Goal: Transaction & Acquisition: Obtain resource

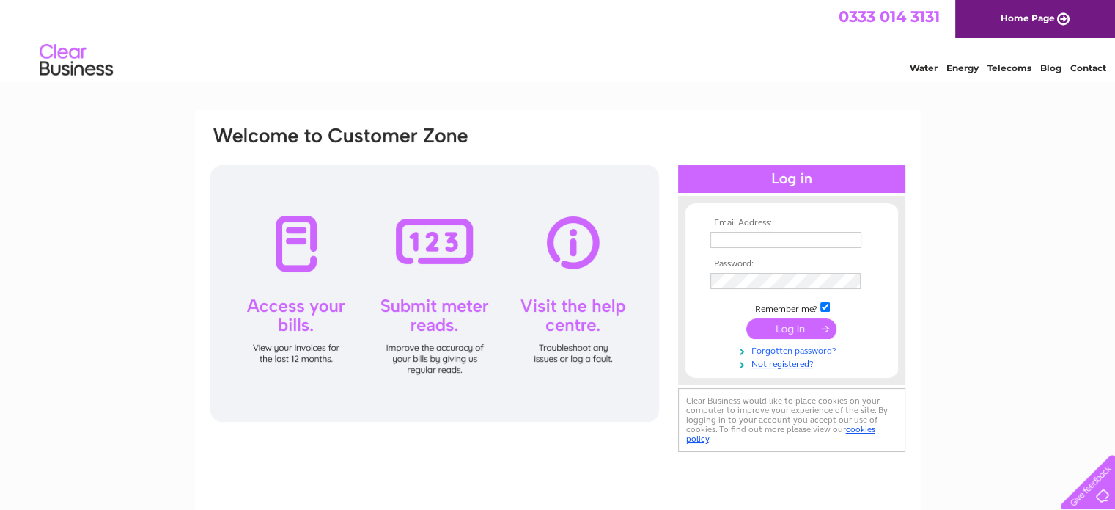
click at [813, 351] on link "Forgotten password?" at bounding box center [794, 349] width 166 height 14
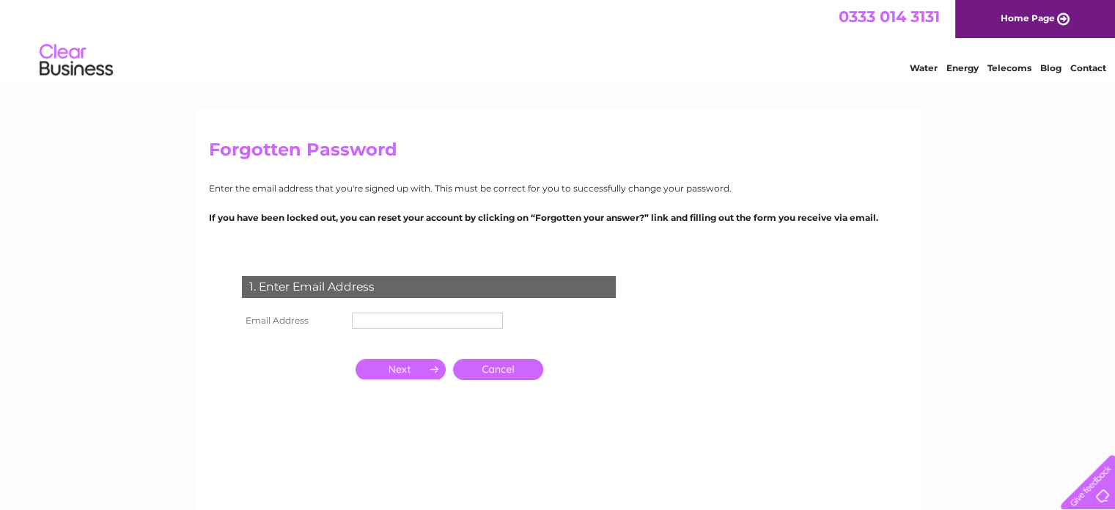
click at [388, 316] on input "text" at bounding box center [427, 320] width 151 height 16
type input "chrispartner@hunnaball.co.uk"
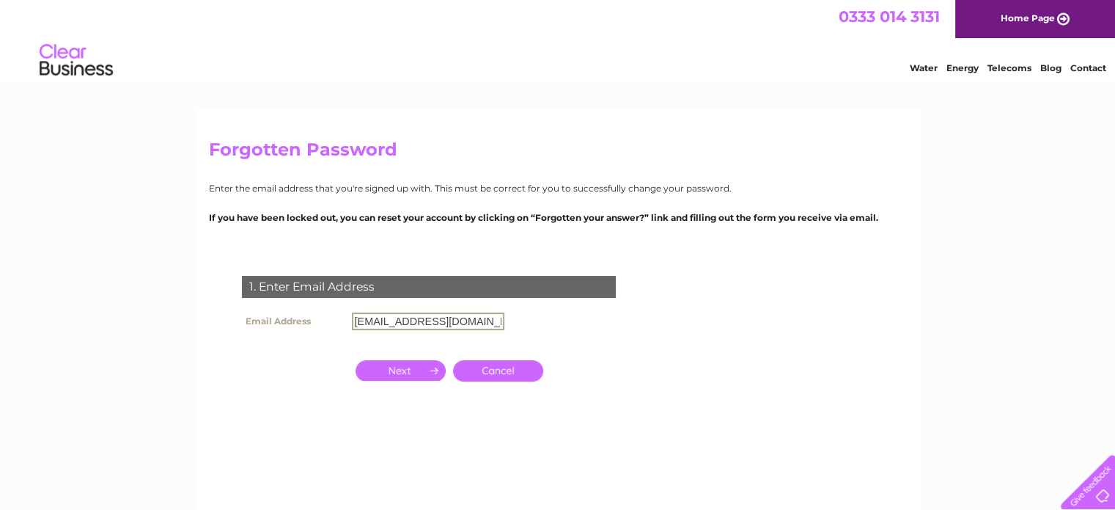
click at [393, 373] on input "button" at bounding box center [401, 370] width 90 height 21
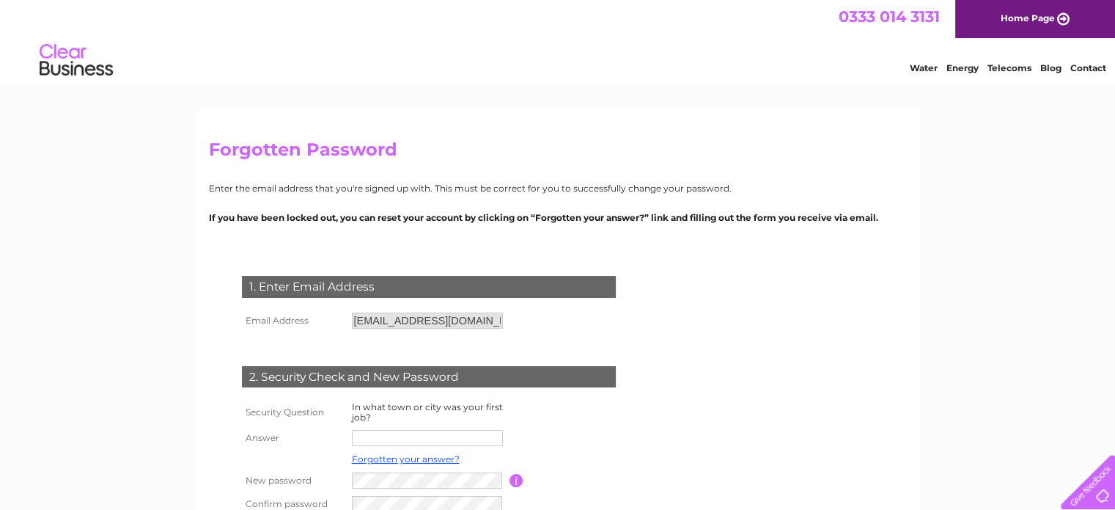
scroll to position [73, 0]
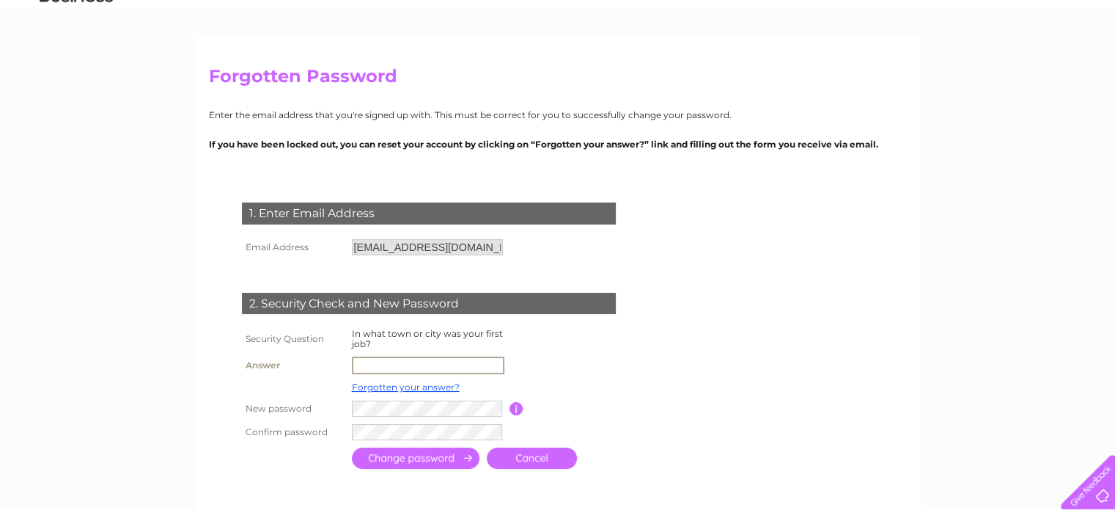
click at [381, 364] on input "text" at bounding box center [428, 365] width 153 height 18
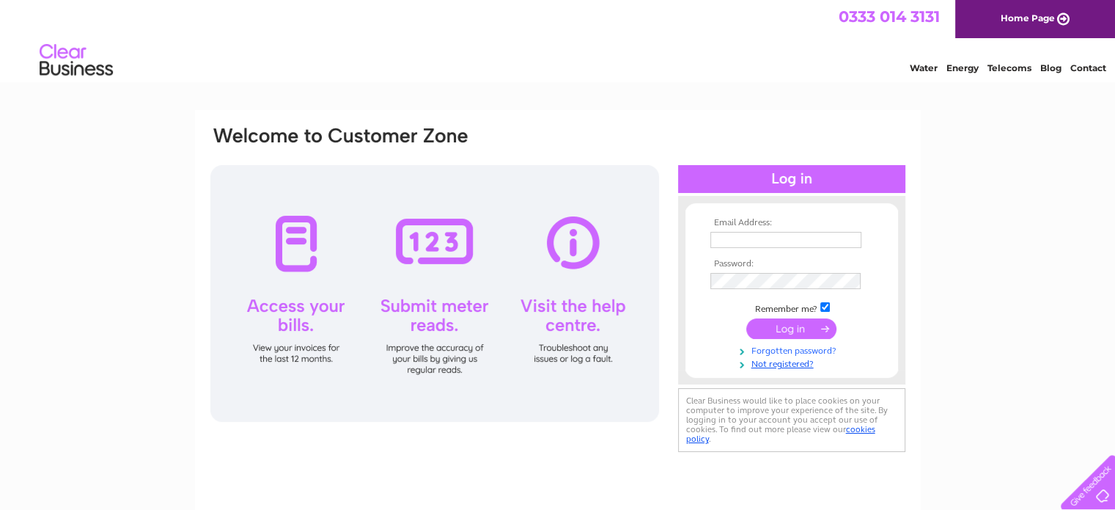
click at [809, 348] on link "Forgotten password?" at bounding box center [794, 349] width 166 height 14
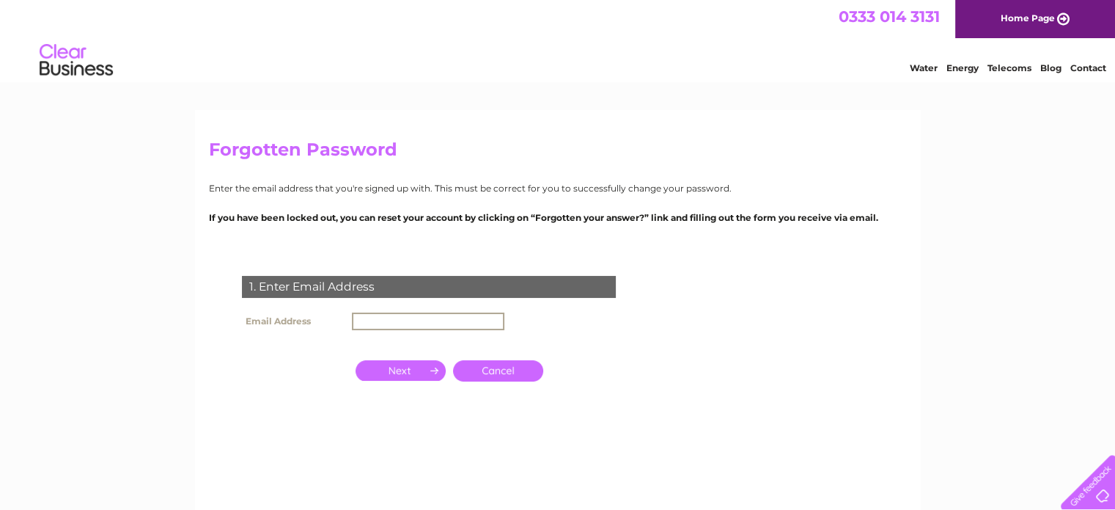
click at [414, 327] on input "text" at bounding box center [428, 321] width 153 height 18
type input "chrispartner@hunnaball.co.uk"
click at [422, 366] on input "button" at bounding box center [401, 370] width 90 height 21
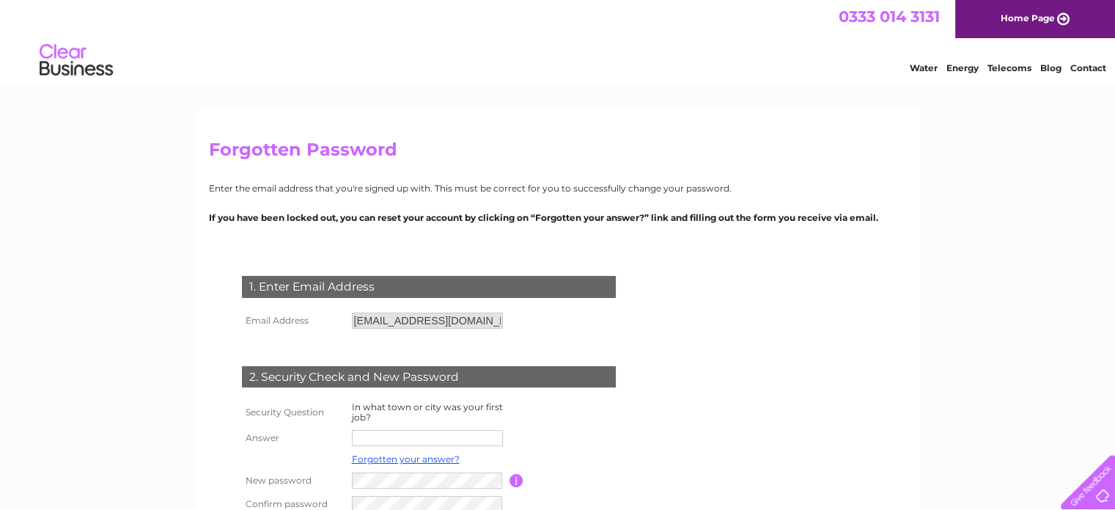
click at [418, 442] on input "text" at bounding box center [427, 438] width 151 height 16
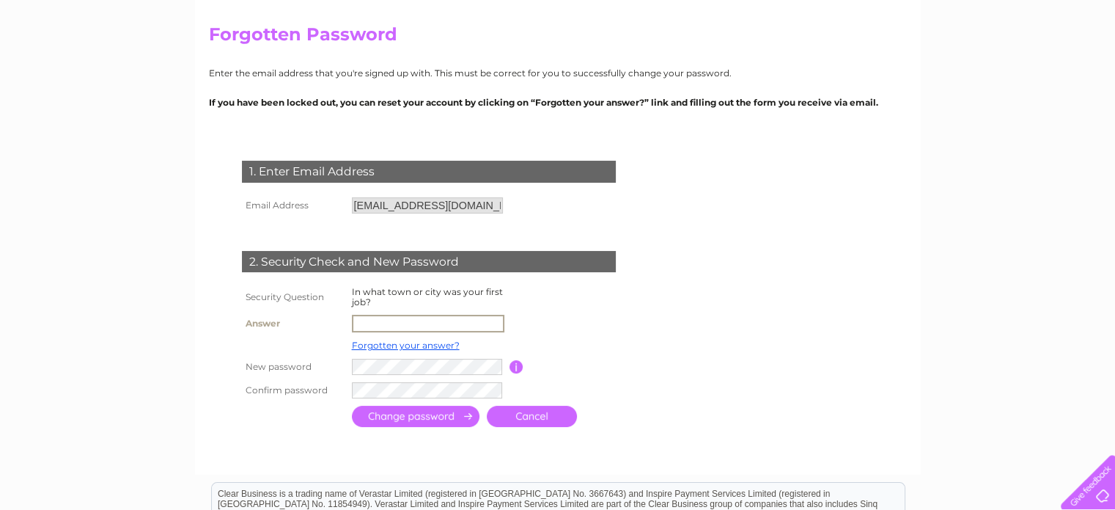
scroll to position [147, 0]
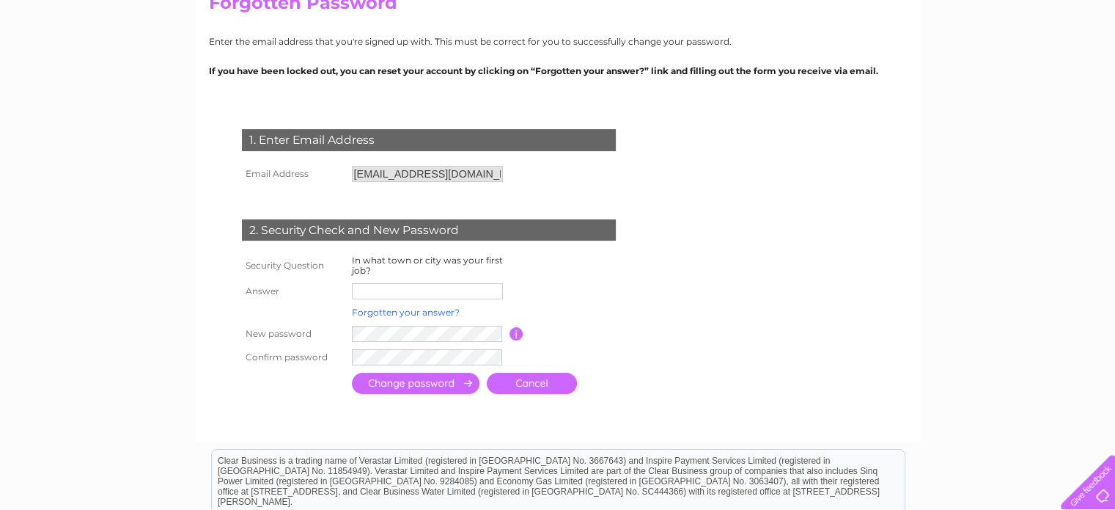
click at [400, 318] on link "Forgotten your answer?" at bounding box center [406, 312] width 108 height 11
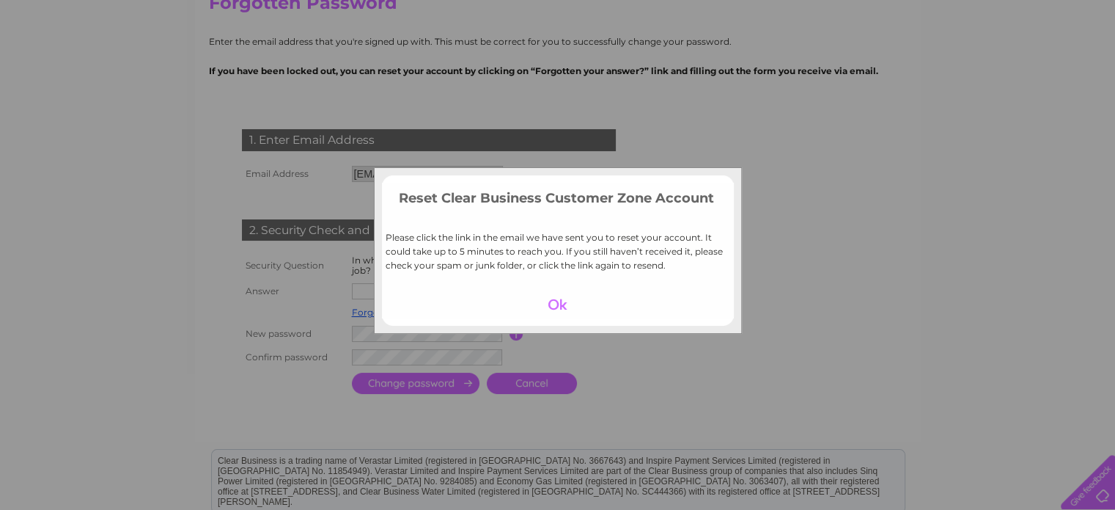
click at [560, 305] on div at bounding box center [558, 304] width 90 height 21
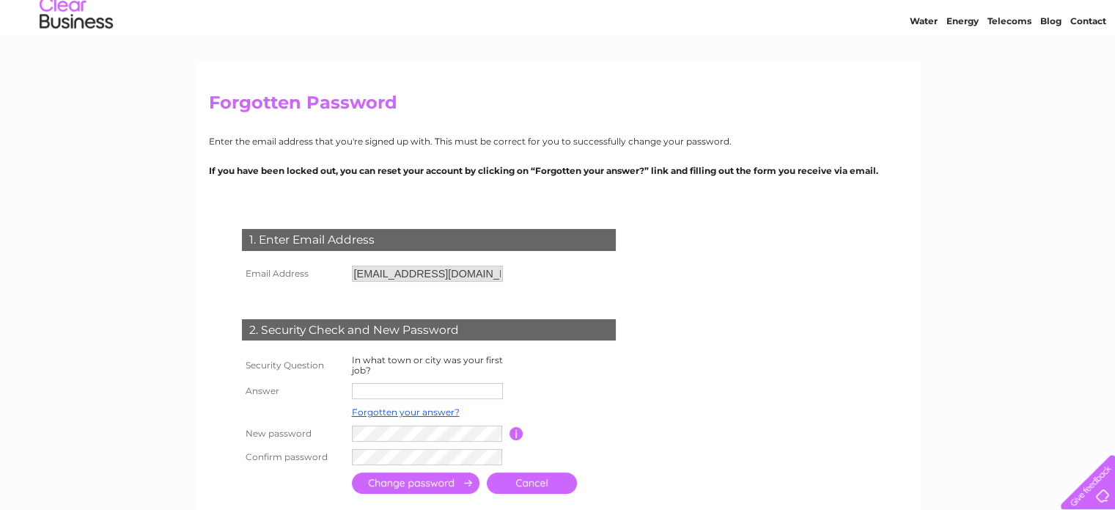
scroll to position [0, 0]
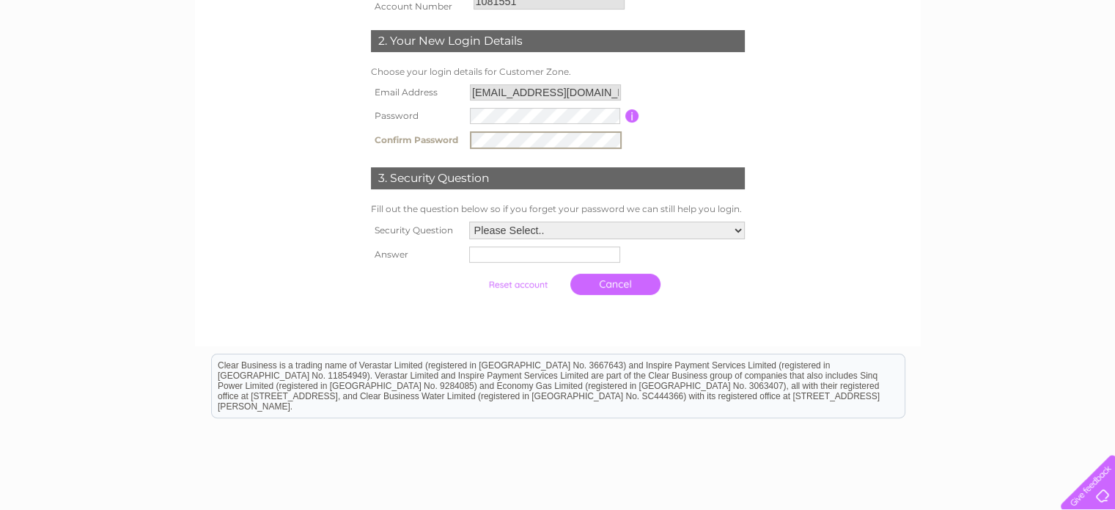
scroll to position [293, 0]
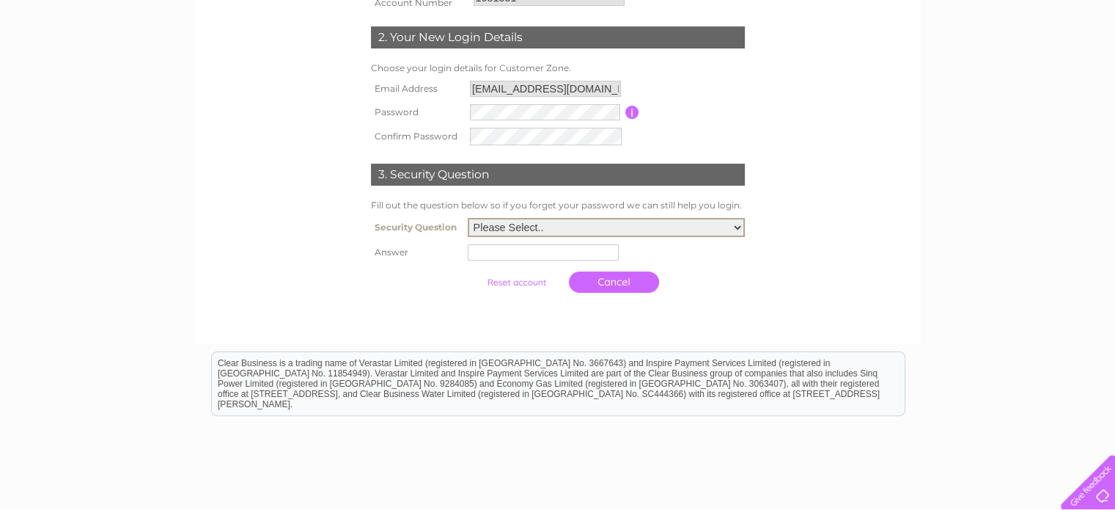
click at [558, 229] on select "Please Select.. In what town or city was your first job? In what town or city d…" at bounding box center [606, 227] width 277 height 19
select select "1"
click at [468, 217] on select "Please Select.. In what town or city was your first job? In what town or city d…" at bounding box center [606, 225] width 277 height 19
click at [531, 254] on input "text" at bounding box center [545, 250] width 153 height 18
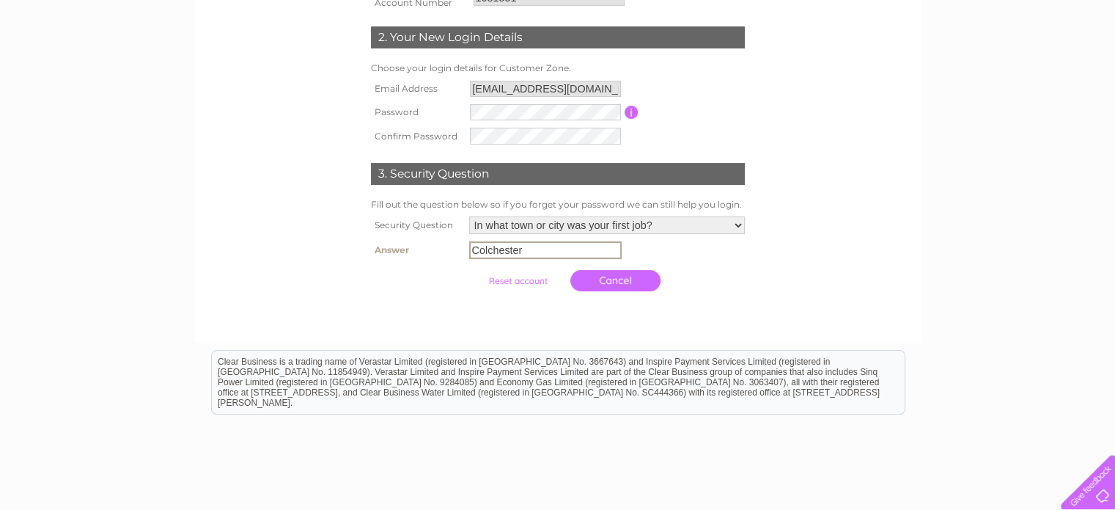
type input "Colchester"
click at [598, 276] on link "Cancel" at bounding box center [616, 278] width 90 height 21
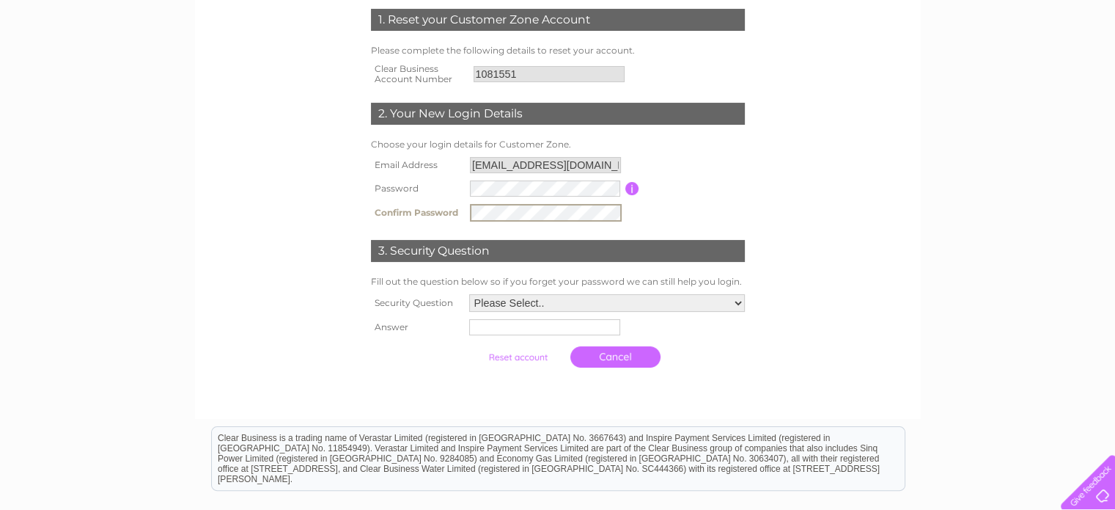
scroll to position [220, 0]
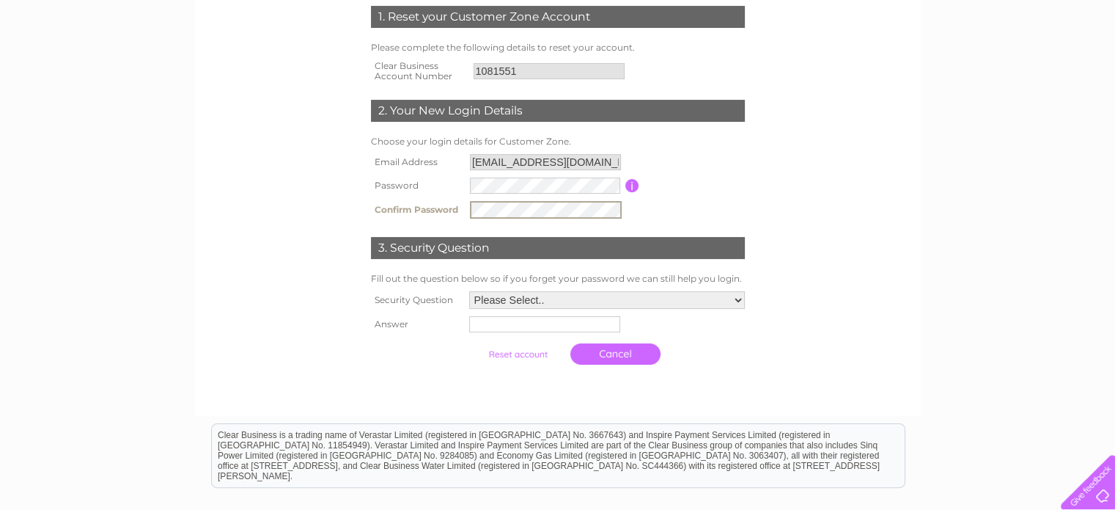
click at [612, 298] on select "Please Select.. In what town or city was your first job? In what town or city d…" at bounding box center [607, 300] width 276 height 18
select select "1"
click at [468, 290] on select "Please Select.. In what town or city was your first job? In what town or city d…" at bounding box center [606, 299] width 277 height 19
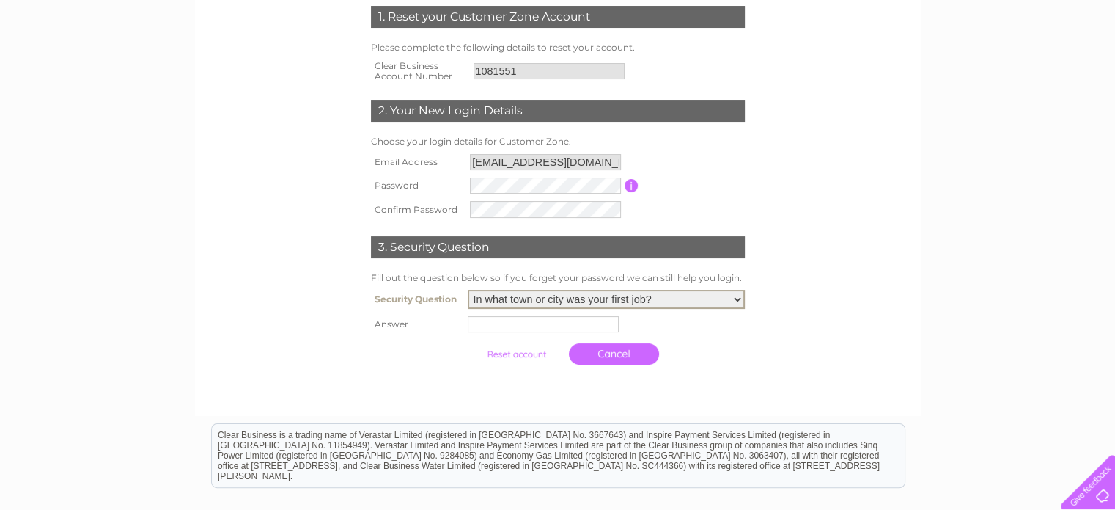
click at [534, 322] on input "text" at bounding box center [543, 324] width 151 height 16
type input "Colchester"
click at [526, 351] on input "submit" at bounding box center [518, 354] width 90 height 21
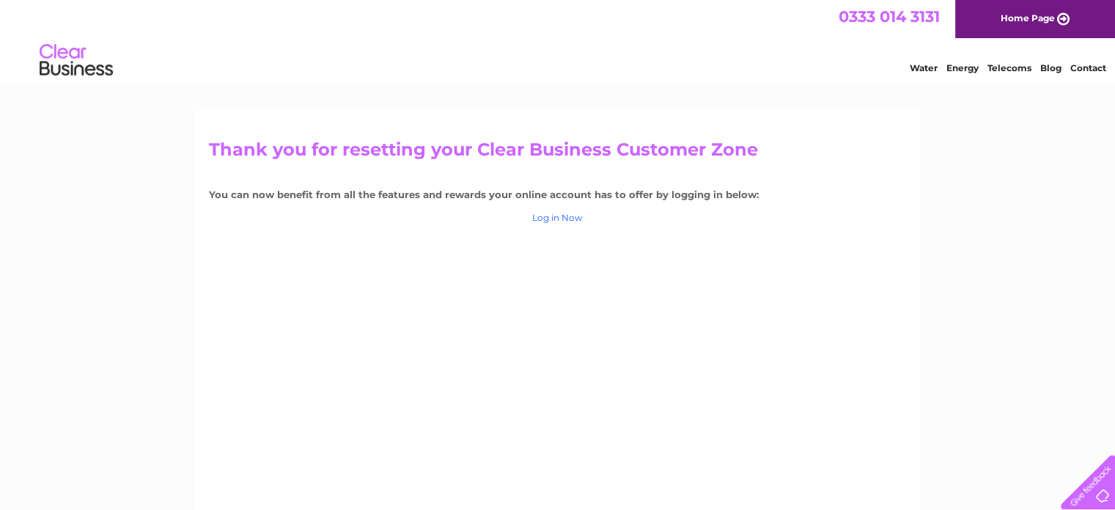
click at [563, 217] on link "Log in Now" at bounding box center [557, 217] width 51 height 11
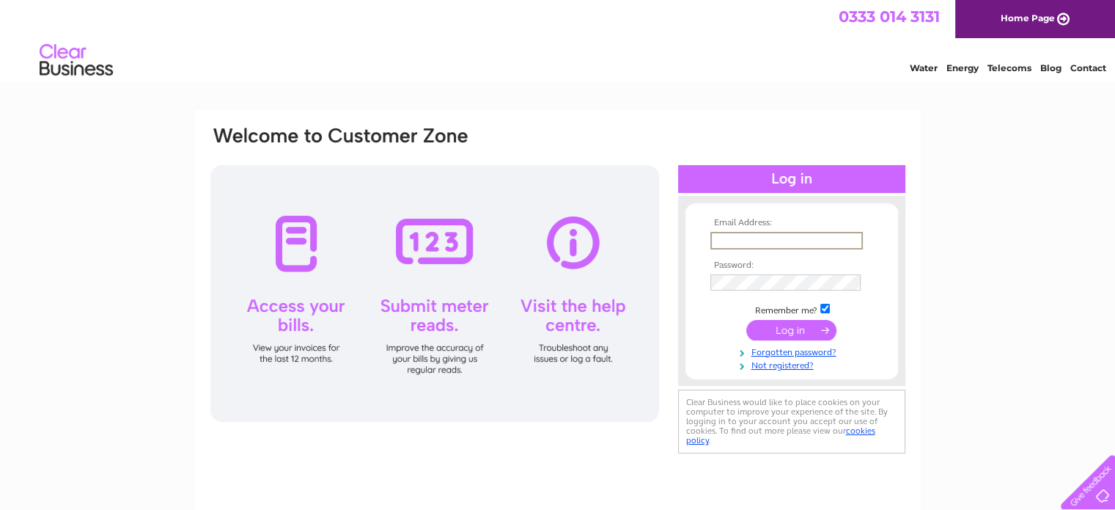
click at [724, 242] on input "text" at bounding box center [787, 241] width 153 height 18
type input "[EMAIL_ADDRESS][DOMAIN_NAME]"
click at [772, 325] on input "submit" at bounding box center [792, 329] width 90 height 21
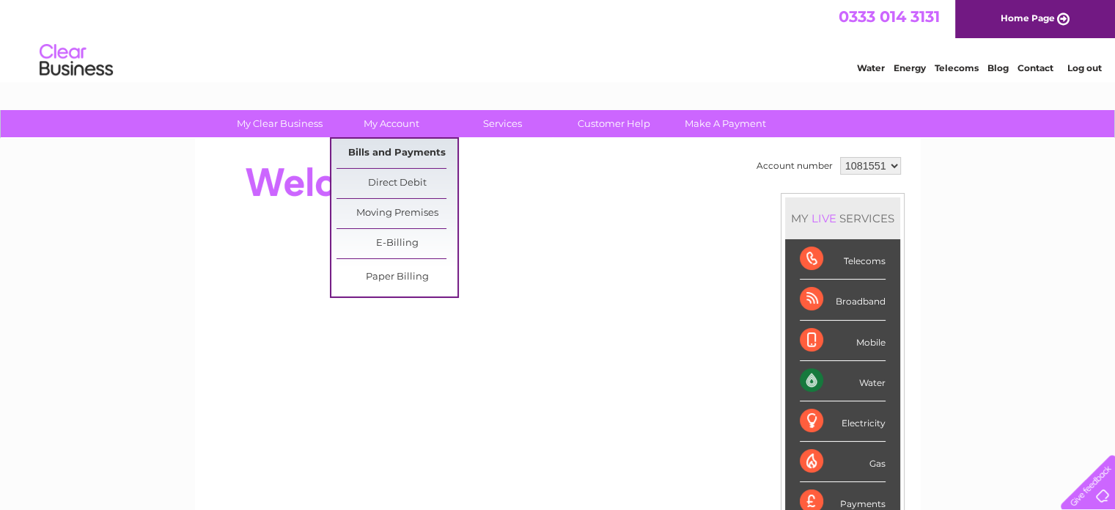
click at [375, 144] on link "Bills and Payments" at bounding box center [397, 153] width 121 height 29
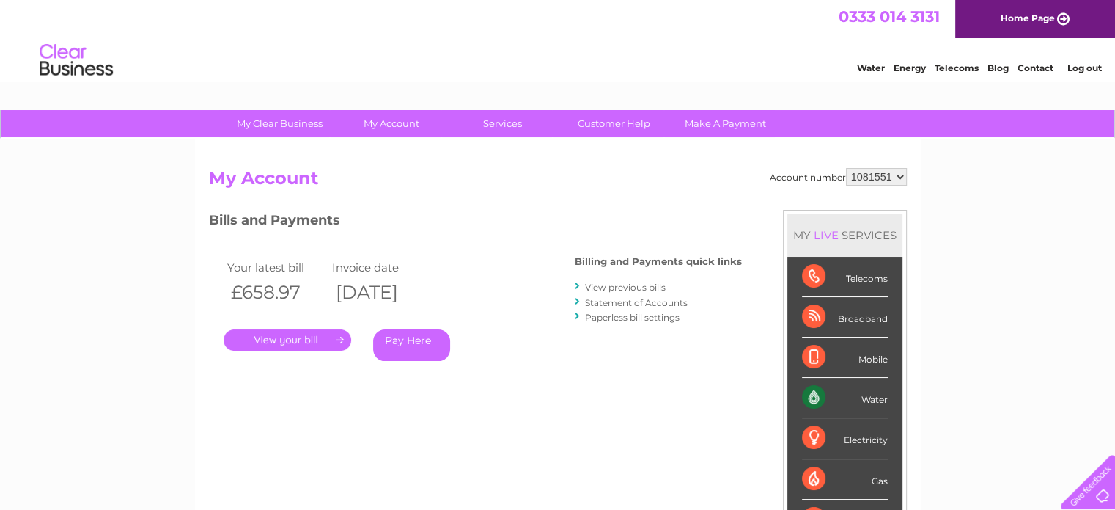
click at [296, 338] on link "." at bounding box center [288, 339] width 128 height 21
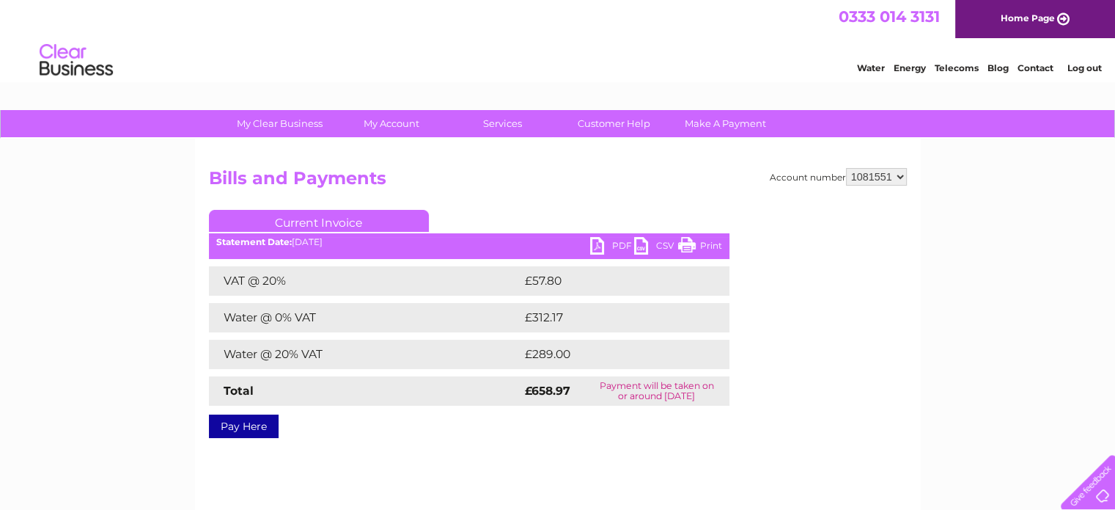
click at [593, 242] on link "PDF" at bounding box center [612, 247] width 44 height 21
